Goal: Information Seeking & Learning: Find specific fact

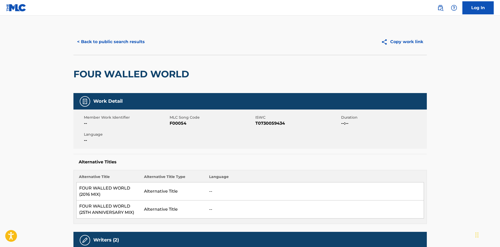
click at [101, 43] on button "< Back to public search results" at bounding box center [110, 41] width 75 height 13
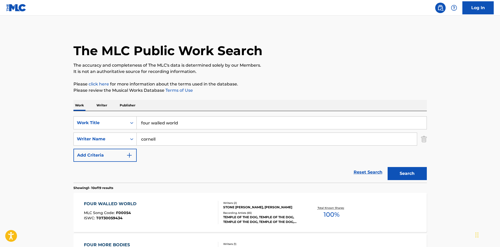
click at [133, 103] on p "Publisher" at bounding box center [127, 105] width 19 height 11
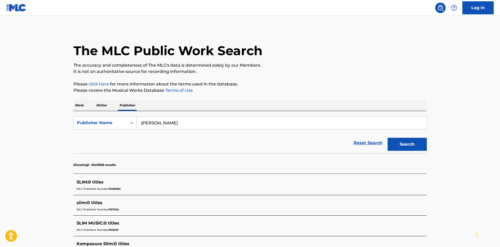
click at [166, 124] on input "[PERSON_NAME]" at bounding box center [282, 122] width 290 height 13
type input "recognition south songs"
click at [387, 138] on button "Search" at bounding box center [406, 144] width 39 height 13
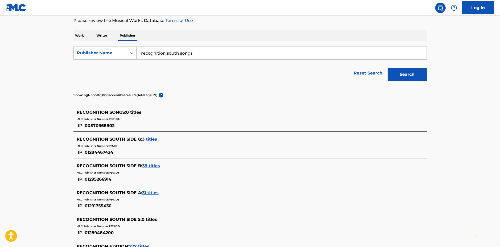
scroll to position [104, 0]
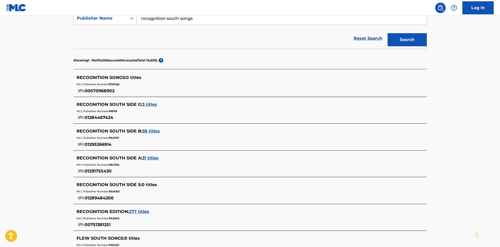
click at [145, 103] on span "3 titles" at bounding box center [149, 104] width 15 height 5
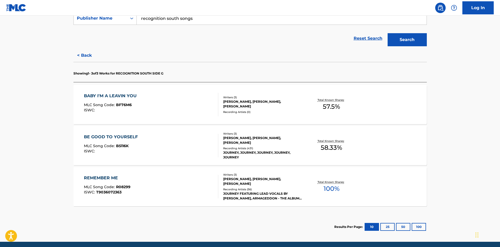
click at [251, 196] on div "JOURNEY FEATURING LEAD VOCALS BY [PERSON_NAME], ARMAGEDDON - THE ALBUM, JOURNEY…" at bounding box center [262, 195] width 79 height 9
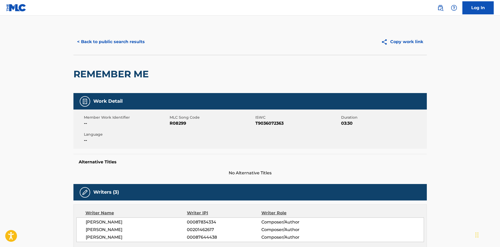
click at [103, 48] on button "< Back to public search results" at bounding box center [110, 41] width 75 height 13
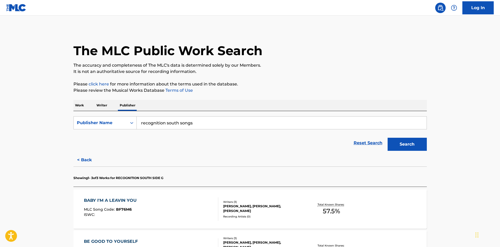
click at [17, 116] on main "The MLC Public Work Search The accuracy and completeness of The MLC's data is d…" at bounding box center [250, 181] width 500 height 330
